Goal: Task Accomplishment & Management: Complete application form

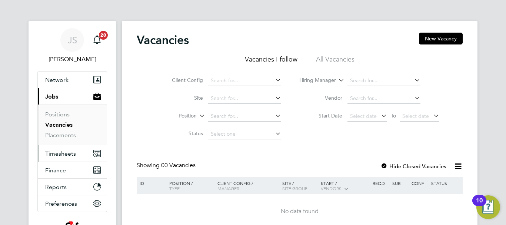
click at [67, 154] on span "Timesheets" at bounding box center [60, 153] width 31 height 7
click at [64, 155] on span "Timesheets" at bounding box center [60, 153] width 31 height 7
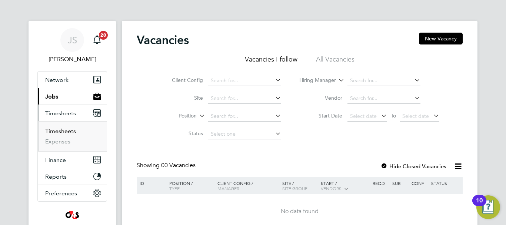
click at [68, 129] on link "Timesheets" at bounding box center [60, 131] width 31 height 7
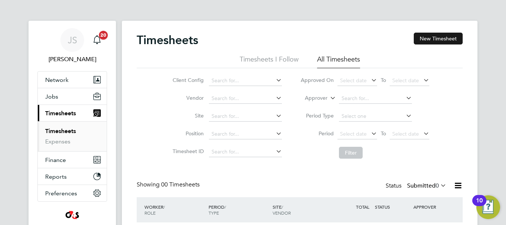
click at [438, 39] on button "New Timesheet" at bounding box center [438, 39] width 49 height 12
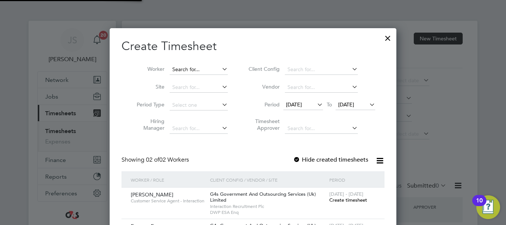
scroll to position [238, 287]
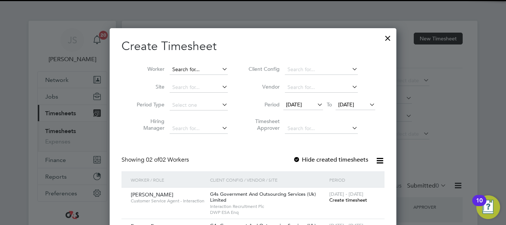
click at [193, 71] on input at bounding box center [199, 69] width 58 height 10
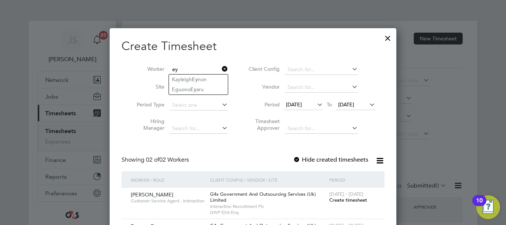
type input "ey"
click at [221, 69] on icon at bounding box center [221, 69] width 0 height 10
click at [191, 72] on input at bounding box center [199, 69] width 58 height 10
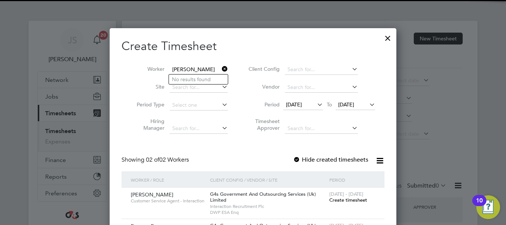
type input "ono eyaru"
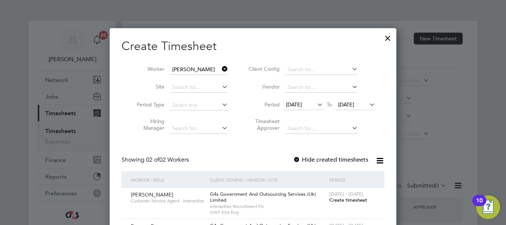
click at [236, 97] on li "Period Type" at bounding box center [179, 105] width 115 height 18
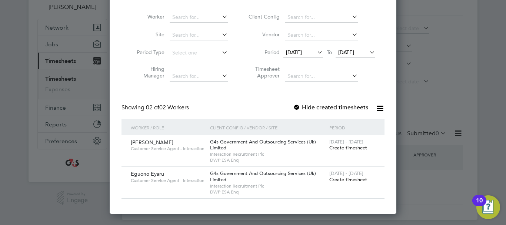
scroll to position [59, 0]
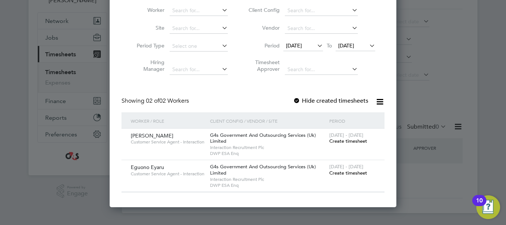
click at [440, 64] on div at bounding box center [253, 112] width 506 height 225
click at [452, 79] on div at bounding box center [253, 112] width 506 height 225
click at [350, 171] on span "Create timesheet" at bounding box center [349, 173] width 38 height 6
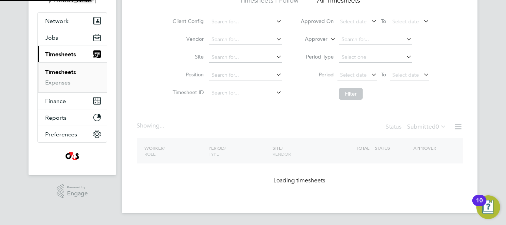
scroll to position [41, 0]
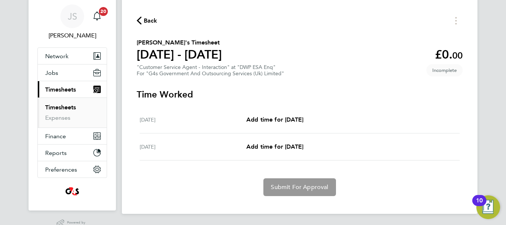
scroll to position [41, 0]
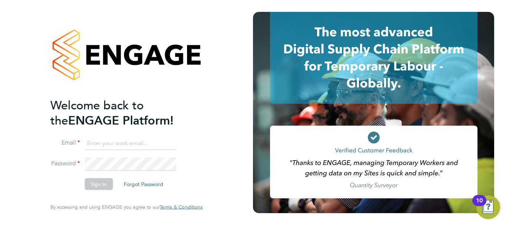
type input "[PERSON_NAME][EMAIL_ADDRESS][PERSON_NAME][DOMAIN_NAME]"
click at [102, 182] on button "Sign In" at bounding box center [99, 184] width 28 height 12
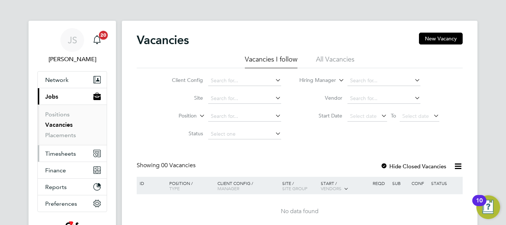
click at [54, 152] on span "Timesheets" at bounding box center [60, 153] width 31 height 7
click at [64, 153] on span "Timesheets" at bounding box center [60, 153] width 31 height 7
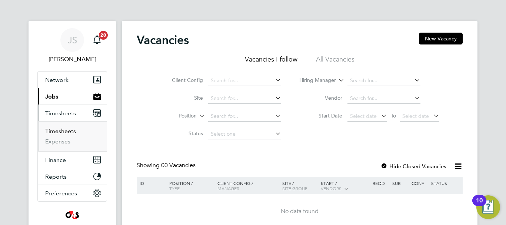
click at [59, 130] on link "Timesheets" at bounding box center [60, 131] width 31 height 7
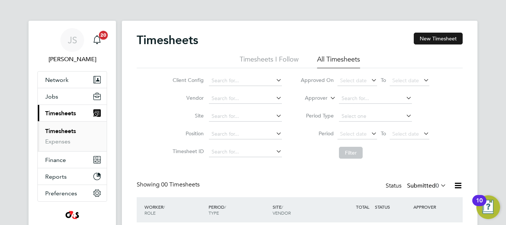
click at [432, 39] on button "New Timesheet" at bounding box center [438, 39] width 49 height 12
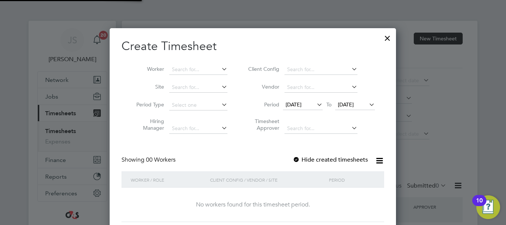
scroll to position [209, 287]
click at [189, 72] on input at bounding box center [198, 69] width 58 height 10
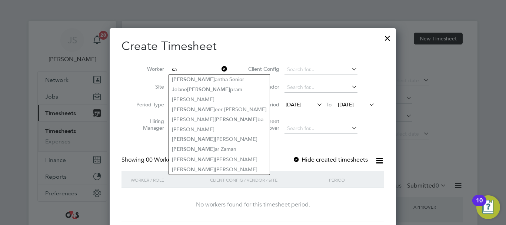
type input "s"
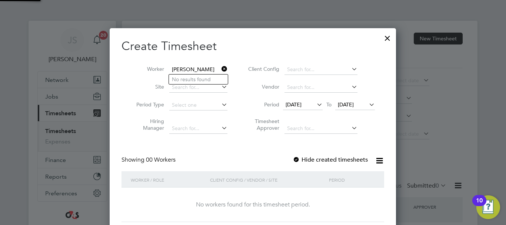
type input "mcmullen"
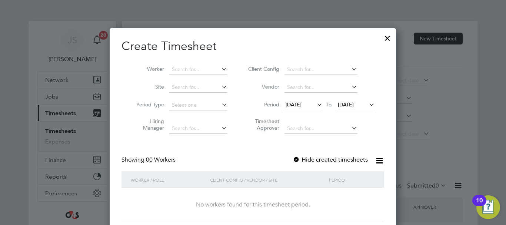
click at [302, 158] on label "Hide created timesheets" at bounding box center [330, 159] width 75 height 7
click at [302, 159] on label "Hide created timesheets" at bounding box center [330, 159] width 75 height 7
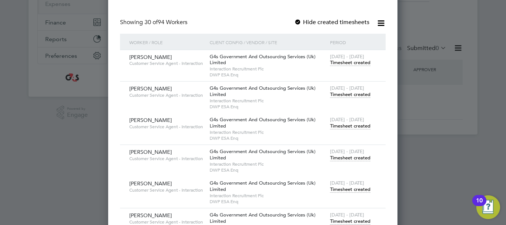
scroll to position [0, 0]
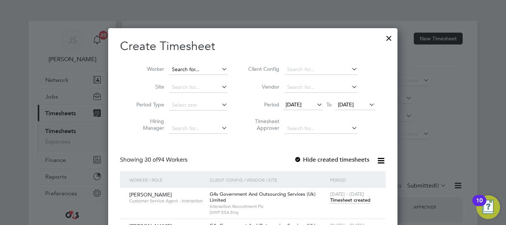
click at [191, 70] on input at bounding box center [198, 69] width 58 height 10
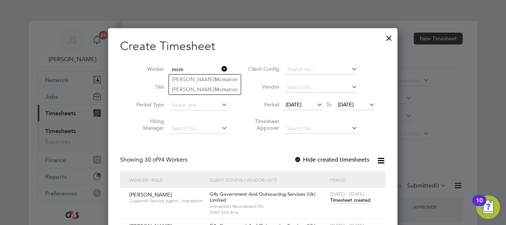
type input "mcm"
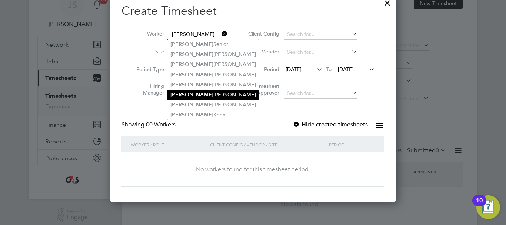
scroll to position [22, 0]
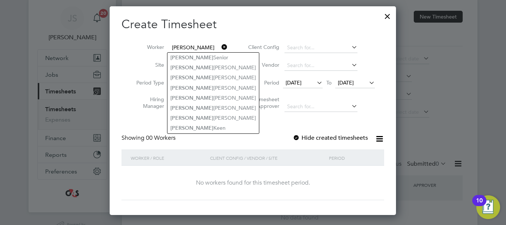
drag, startPoint x: 197, startPoint y: 47, endPoint x: 174, endPoint y: 45, distance: 23.4
click at [174, 45] on input "samantha" at bounding box center [198, 48] width 58 height 10
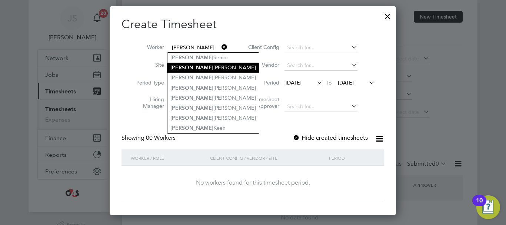
type input "s"
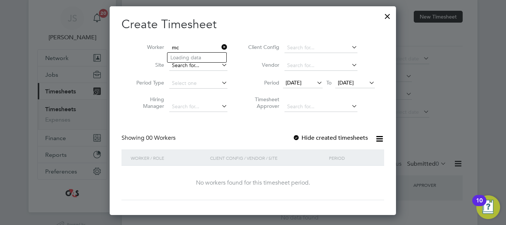
type input "m"
type input "McMullen"
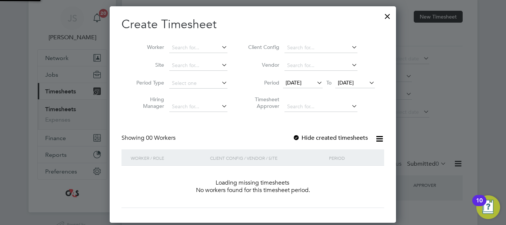
scroll to position [209, 287]
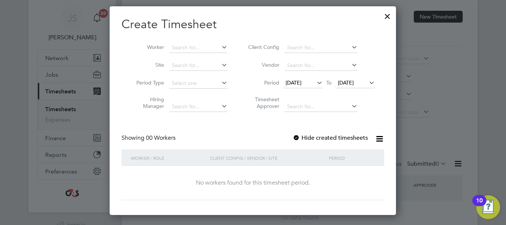
click at [303, 136] on label "Hide created timesheets" at bounding box center [330, 137] width 75 height 7
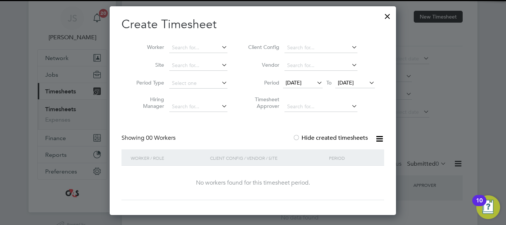
click at [303, 136] on label "Hide created timesheets" at bounding box center [330, 137] width 75 height 7
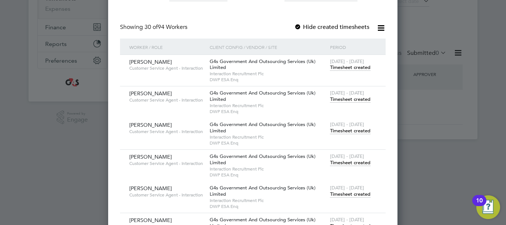
scroll to position [0, 0]
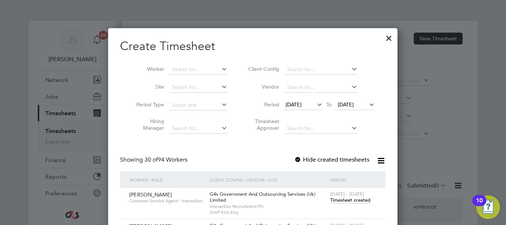
click at [389, 38] on div at bounding box center [389, 36] width 13 height 13
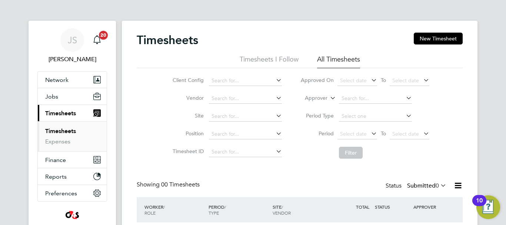
click at [335, 57] on li "All Timesheets" at bounding box center [338, 61] width 43 height 13
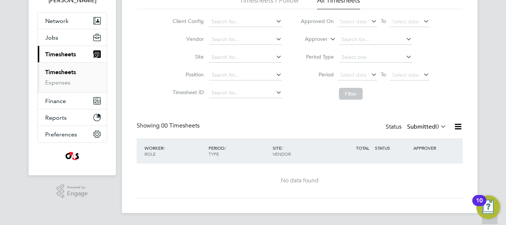
click at [454, 126] on icon at bounding box center [458, 126] width 9 height 9
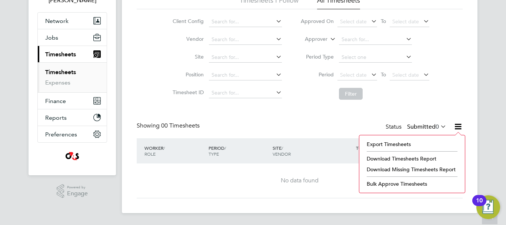
click at [439, 125] on icon at bounding box center [439, 126] width 0 height 10
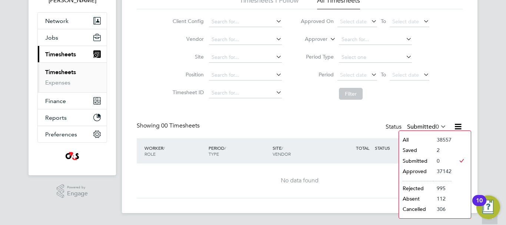
click at [439, 150] on li "2" at bounding box center [442, 150] width 19 height 10
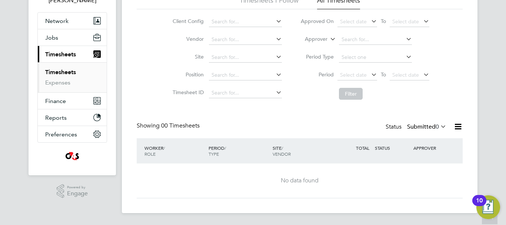
click at [439, 125] on label "Submitted 0" at bounding box center [426, 126] width 39 height 7
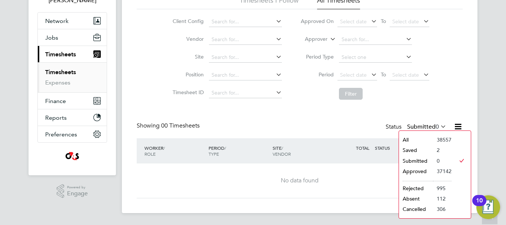
click at [439, 141] on li "38557" at bounding box center [442, 140] width 19 height 10
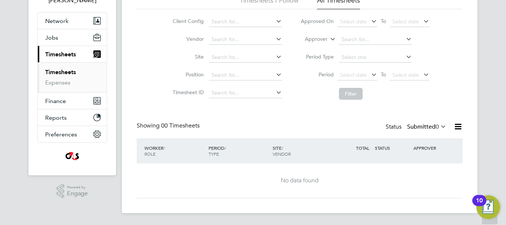
click at [439, 126] on icon at bounding box center [439, 126] width 0 height 10
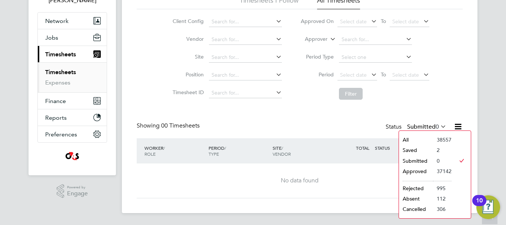
click at [436, 149] on li "2" at bounding box center [442, 150] width 19 height 10
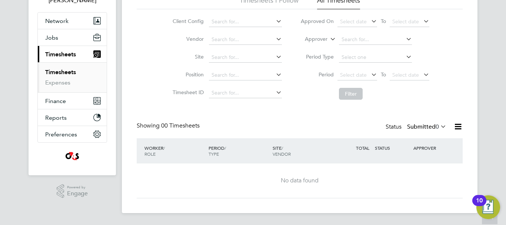
click at [431, 129] on label "Submitted 0" at bounding box center [426, 126] width 39 height 7
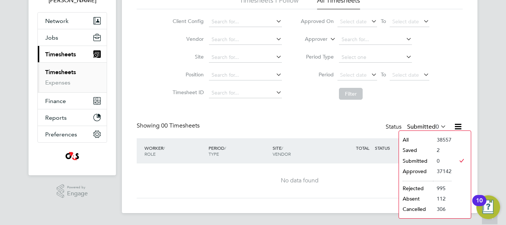
click at [417, 150] on li "Saved" at bounding box center [416, 150] width 34 height 10
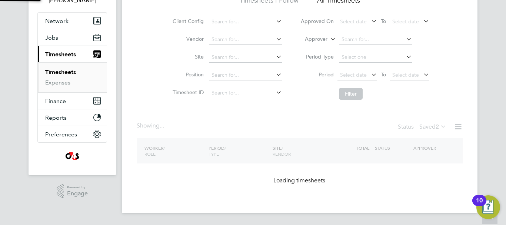
scroll to position [55, 0]
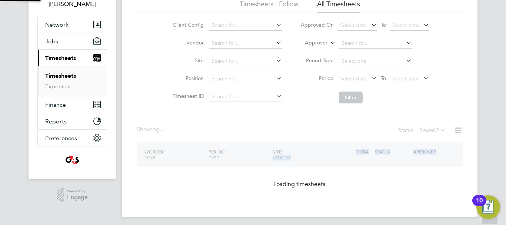
click at [417, 149] on div "Timesheets New Timesheet Timesheets I Follow All Timesheets Client Config Vendo…" at bounding box center [300, 89] width 326 height 225
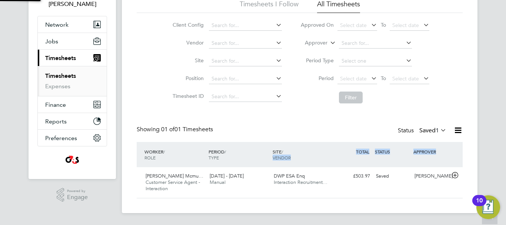
scroll to position [19, 64]
click at [185, 177] on span "Sam Woodhouse Mcmu…" at bounding box center [175, 176] width 58 height 6
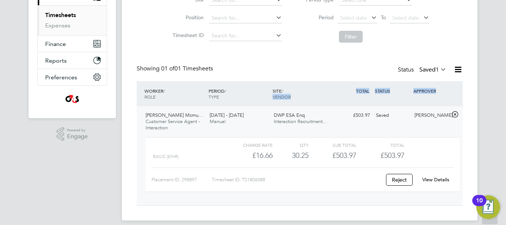
scroll to position [123, 0]
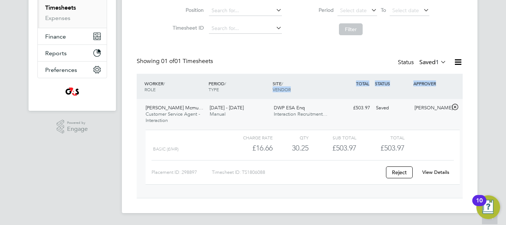
click at [408, 110] on div "Saved" at bounding box center [392, 108] width 39 height 12
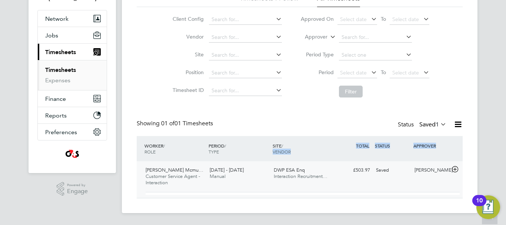
scroll to position [55, 0]
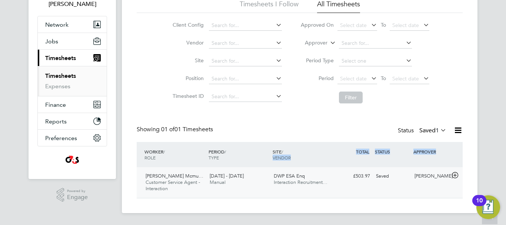
click at [299, 175] on span "DWP ESA Enq" at bounding box center [289, 176] width 31 height 6
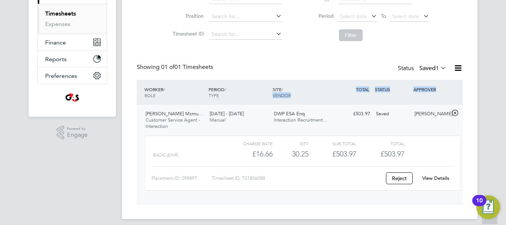
scroll to position [123, 0]
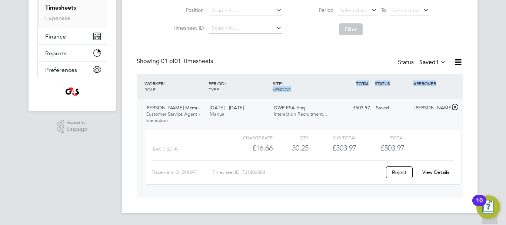
click at [446, 172] on link "View Details" at bounding box center [436, 172] width 27 height 6
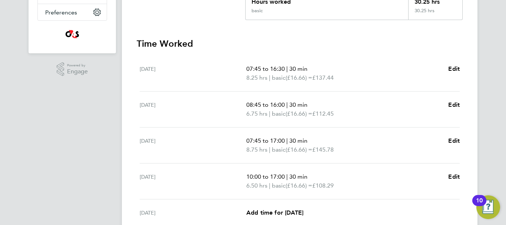
scroll to position [222, 0]
